Goal: Task Accomplishment & Management: Complete application form

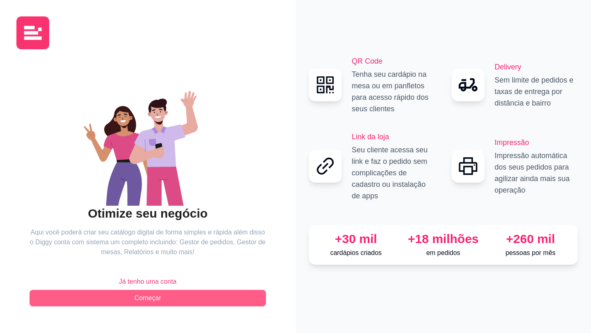
click at [143, 295] on span "Começar" at bounding box center [148, 298] width 27 height 10
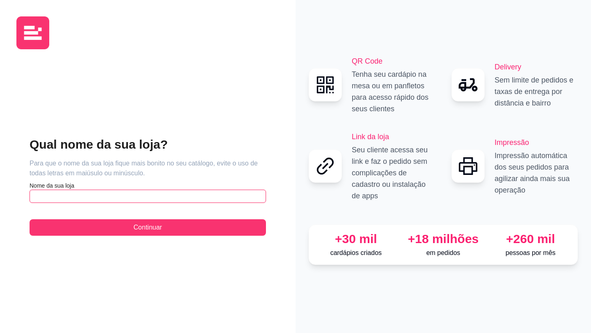
click at [118, 195] on input "text" at bounding box center [148, 196] width 236 height 13
type input "B"
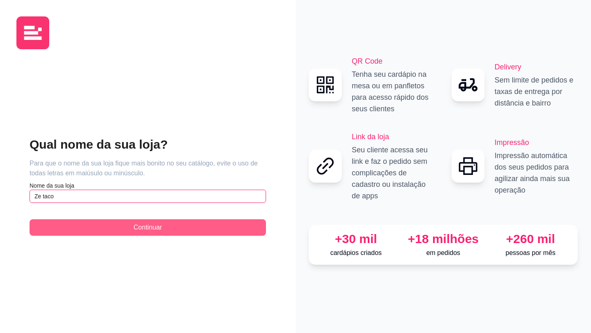
type input "Ze taco"
click at [92, 229] on button "Continuar" at bounding box center [148, 227] width 236 height 16
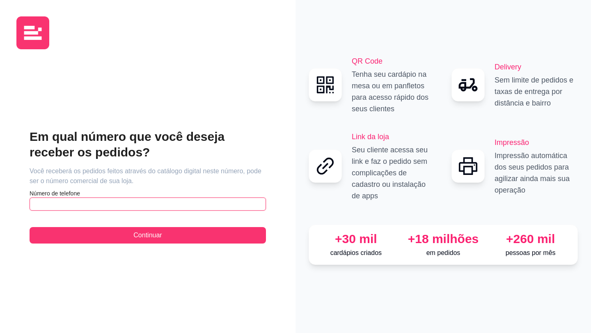
click at [80, 209] on input "text" at bounding box center [148, 203] width 236 height 13
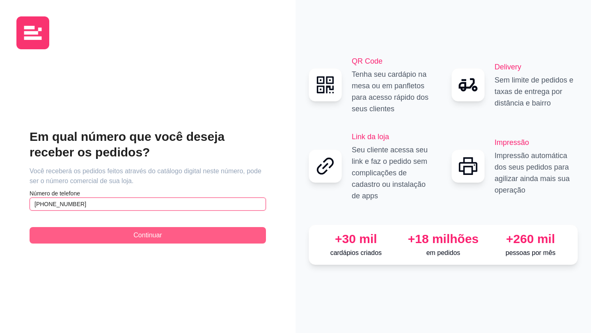
type input "[PHONE_NUMBER]"
click at [126, 243] on button "Continuar" at bounding box center [148, 235] width 236 height 16
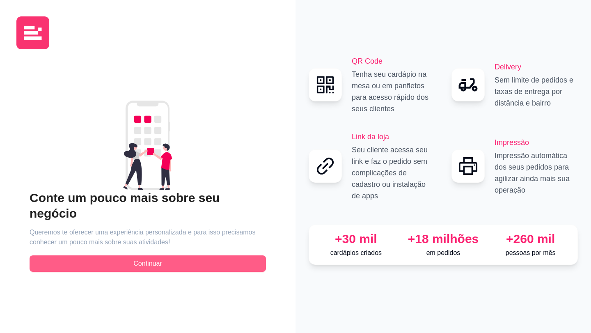
click at [159, 259] on span "Continuar" at bounding box center [147, 264] width 28 height 10
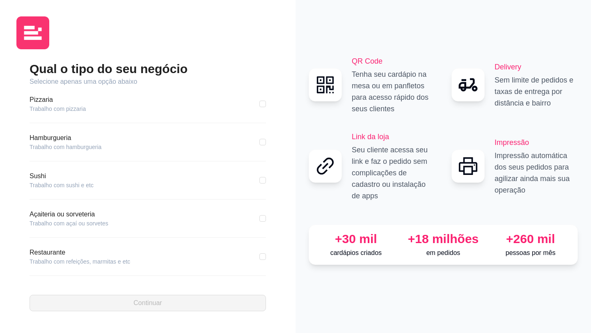
click at [78, 151] on article "Trabalho com hamburgueria" at bounding box center [66, 147] width 72 height 8
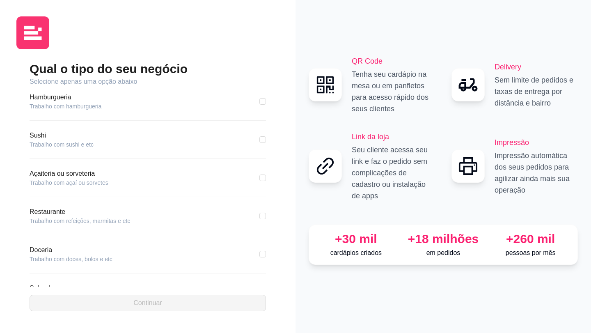
scroll to position [32, 0]
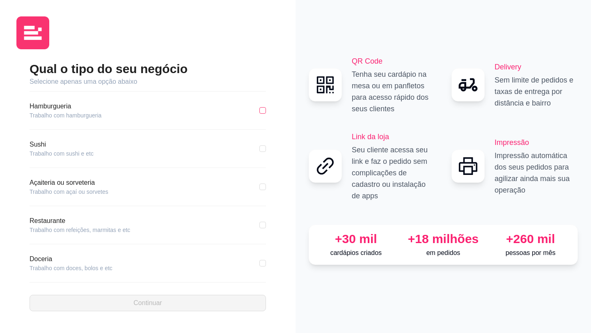
click at [259, 113] on input "checkbox" at bounding box center [262, 110] width 7 height 7
checkbox input "true"
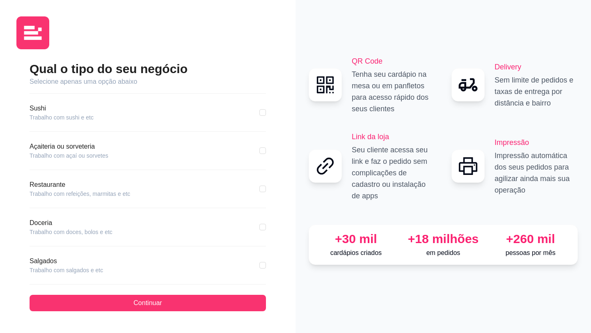
scroll to position [114, 0]
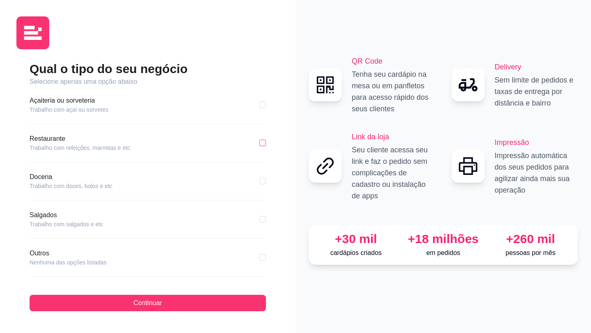
click at [259, 143] on input "checkbox" at bounding box center [262, 143] width 7 height 7
checkbox input "true"
checkbox input "false"
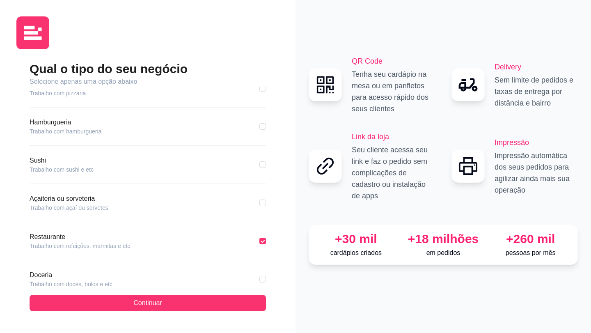
scroll to position [0, 0]
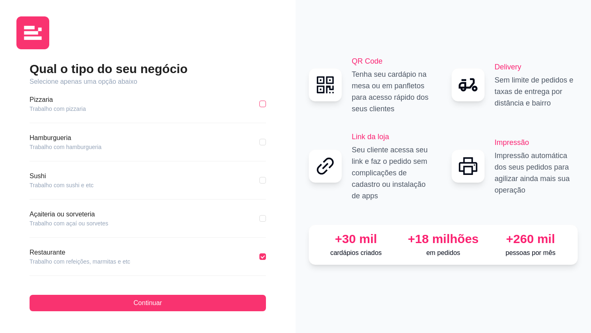
click at [259, 105] on input "checkbox" at bounding box center [262, 104] width 7 height 7
checkbox input "true"
checkbox input "false"
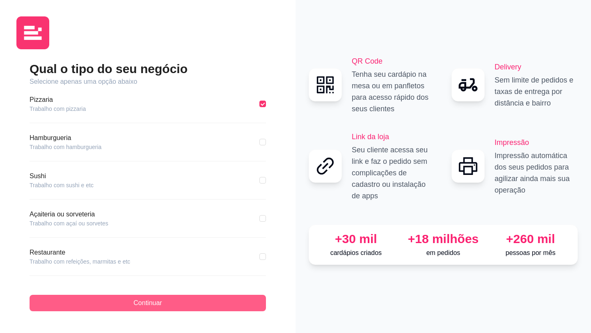
click at [245, 300] on button "Continuar" at bounding box center [148, 303] width 236 height 16
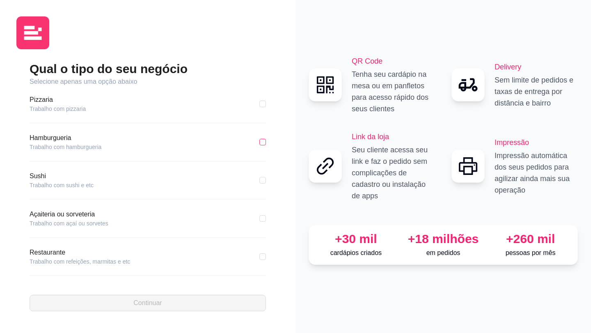
click at [259, 142] on input "checkbox" at bounding box center [262, 142] width 7 height 7
checkbox input "true"
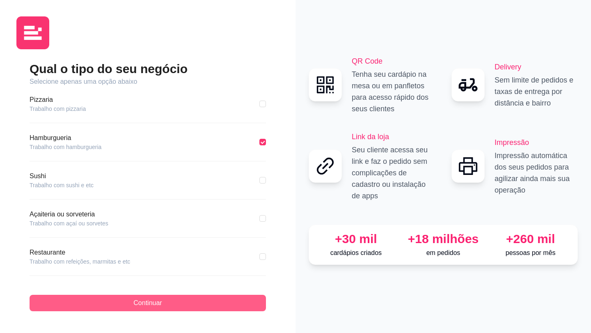
click at [206, 300] on button "Continuar" at bounding box center [148, 303] width 236 height 16
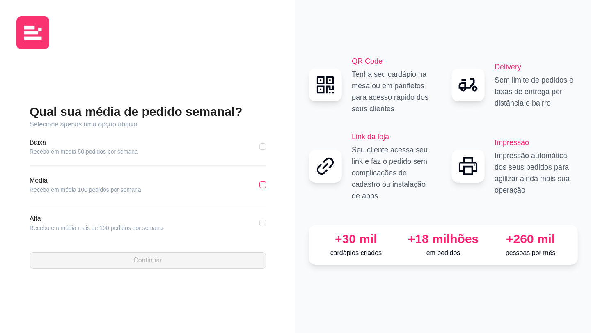
click at [265, 186] on input "checkbox" at bounding box center [262, 184] width 7 height 7
checkbox input "true"
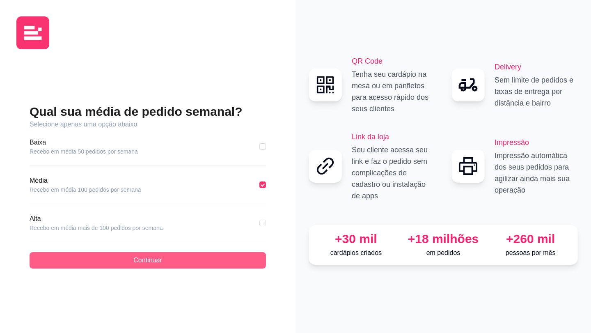
click at [213, 263] on button "Continuar" at bounding box center [148, 260] width 236 height 16
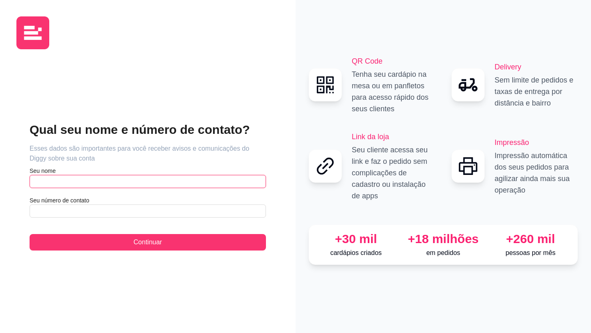
click at [74, 176] on input "text" at bounding box center [148, 181] width 236 height 13
type input "Jhony"
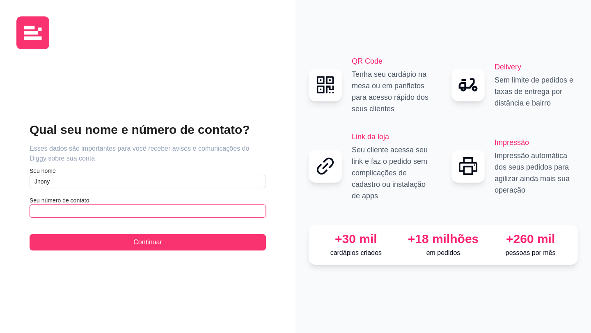
click at [40, 211] on input "text" at bounding box center [148, 210] width 236 height 13
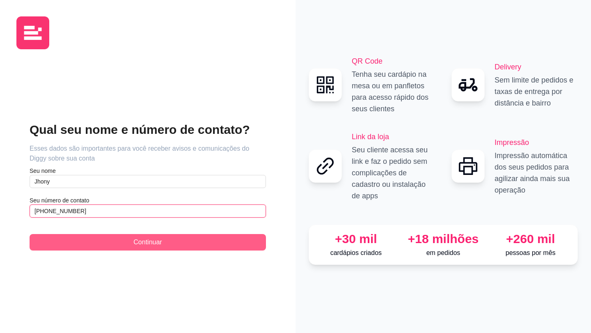
type input "[PHONE_NUMBER]"
click at [91, 238] on button "Continuar" at bounding box center [148, 242] width 236 height 16
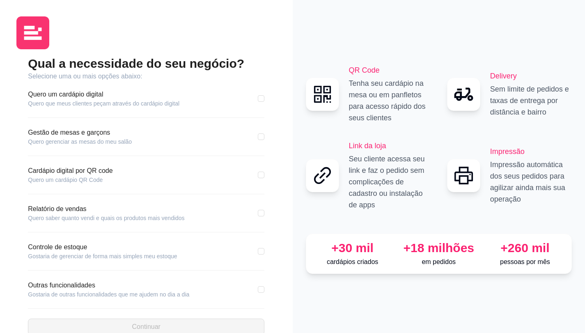
scroll to position [18, 0]
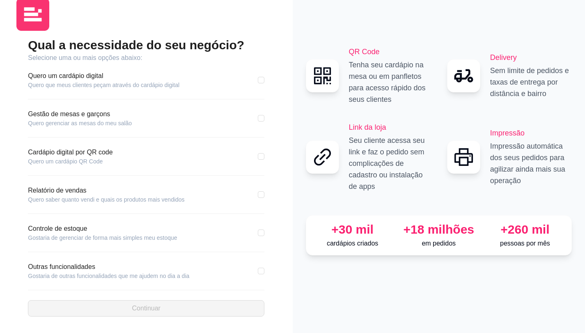
click at [266, 232] on div "Qual a necessidade do seu negócio? Selecione uma ou mais opções abaixo: Quero u…" at bounding box center [146, 176] width 260 height 279
click at [261, 231] on input "checkbox" at bounding box center [261, 232] width 7 height 7
checkbox input "true"
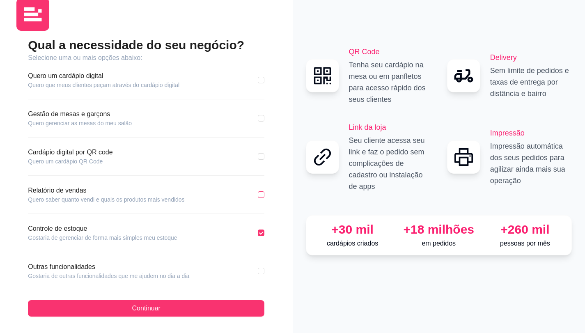
click at [261, 195] on input "checkbox" at bounding box center [261, 194] width 7 height 7
checkbox input "true"
click at [262, 153] on input "checkbox" at bounding box center [261, 156] width 7 height 7
checkbox input "true"
click at [263, 119] on input "checkbox" at bounding box center [261, 118] width 7 height 7
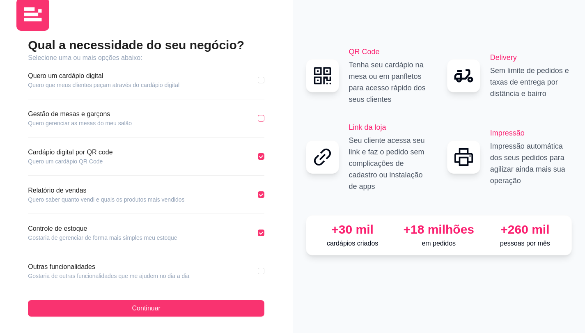
checkbox input "true"
click at [261, 80] on input "checkbox" at bounding box center [261, 80] width 7 height 7
checkbox input "true"
click at [261, 269] on input "checkbox" at bounding box center [261, 271] width 7 height 7
checkbox input "true"
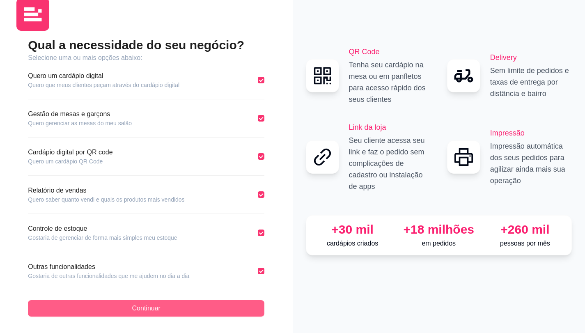
click at [208, 306] on button "Continuar" at bounding box center [146, 308] width 236 height 16
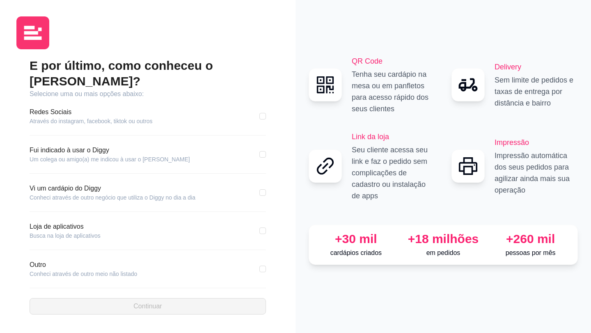
click at [259, 109] on div "Redes Sociais Através do instagram, facebook, tiktok ou outros" at bounding box center [148, 116] width 236 height 18
click at [263, 113] on input "checkbox" at bounding box center [262, 116] width 7 height 7
checkbox input "true"
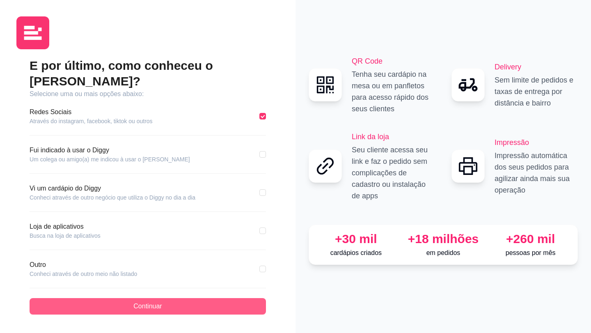
click at [250, 298] on button "Continuar" at bounding box center [148, 306] width 236 height 16
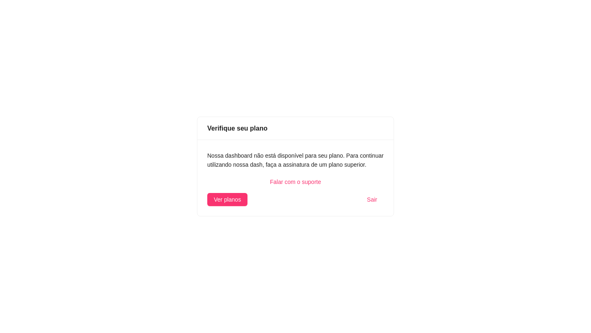
click at [376, 200] on span "Sair" at bounding box center [372, 199] width 10 height 9
